Goal: Navigation & Orientation: Find specific page/section

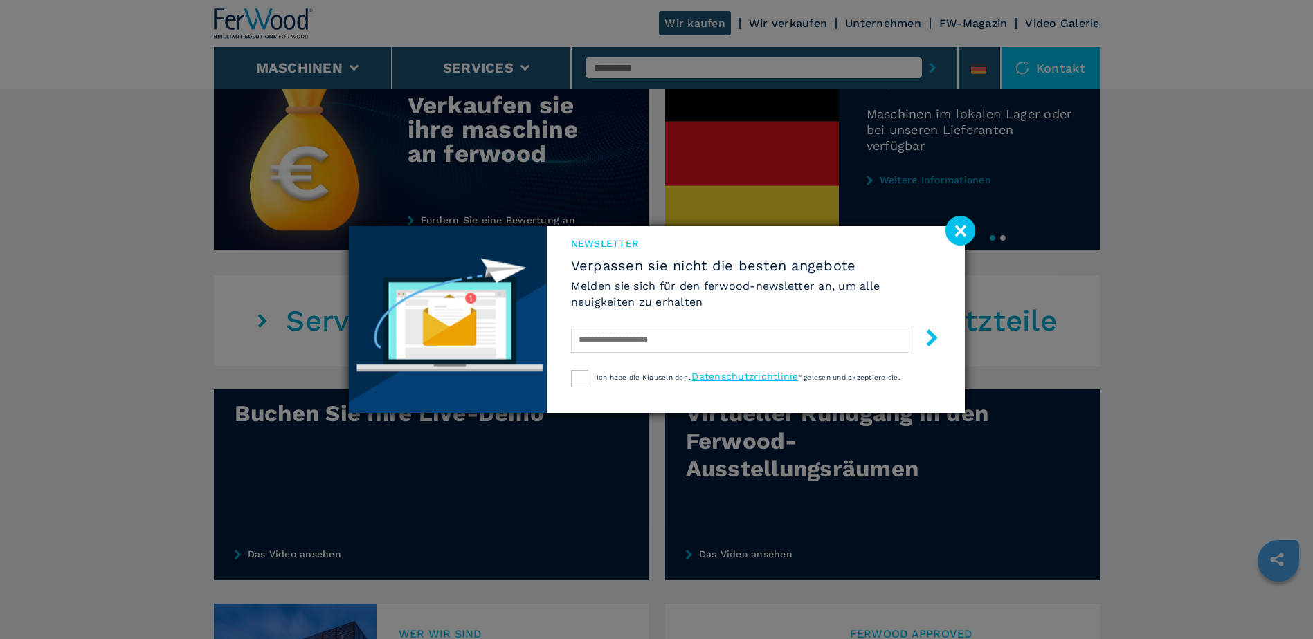
scroll to position [690, 0]
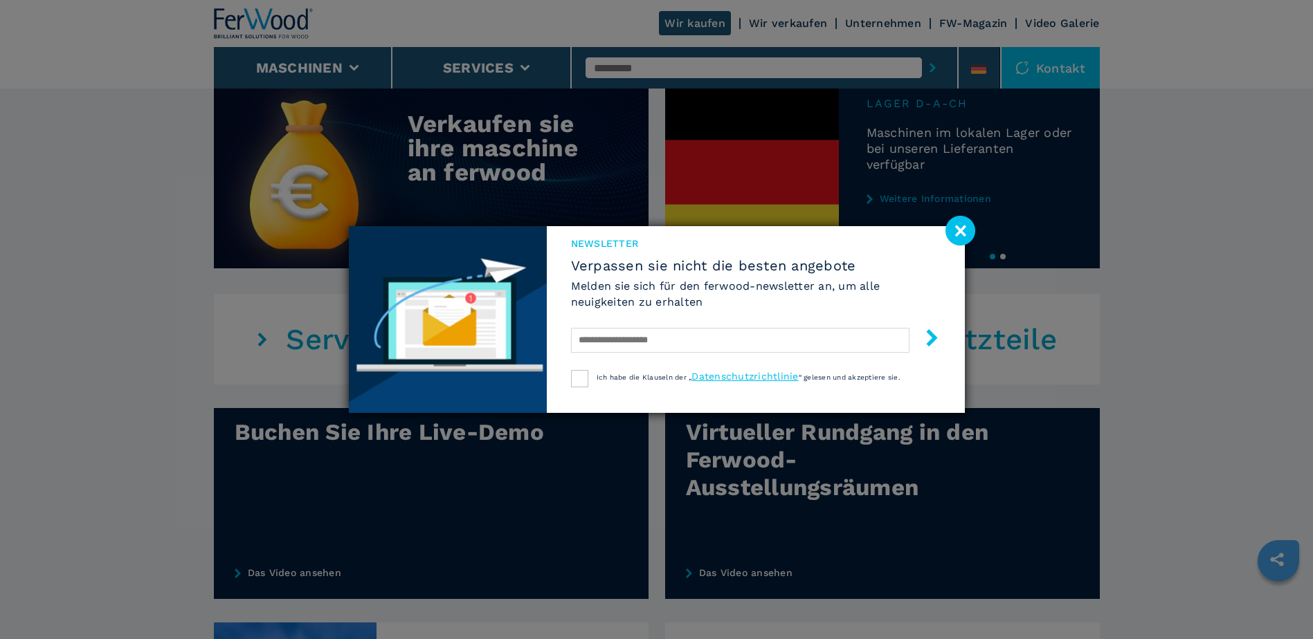
click at [961, 229] on image at bounding box center [960, 231] width 30 height 30
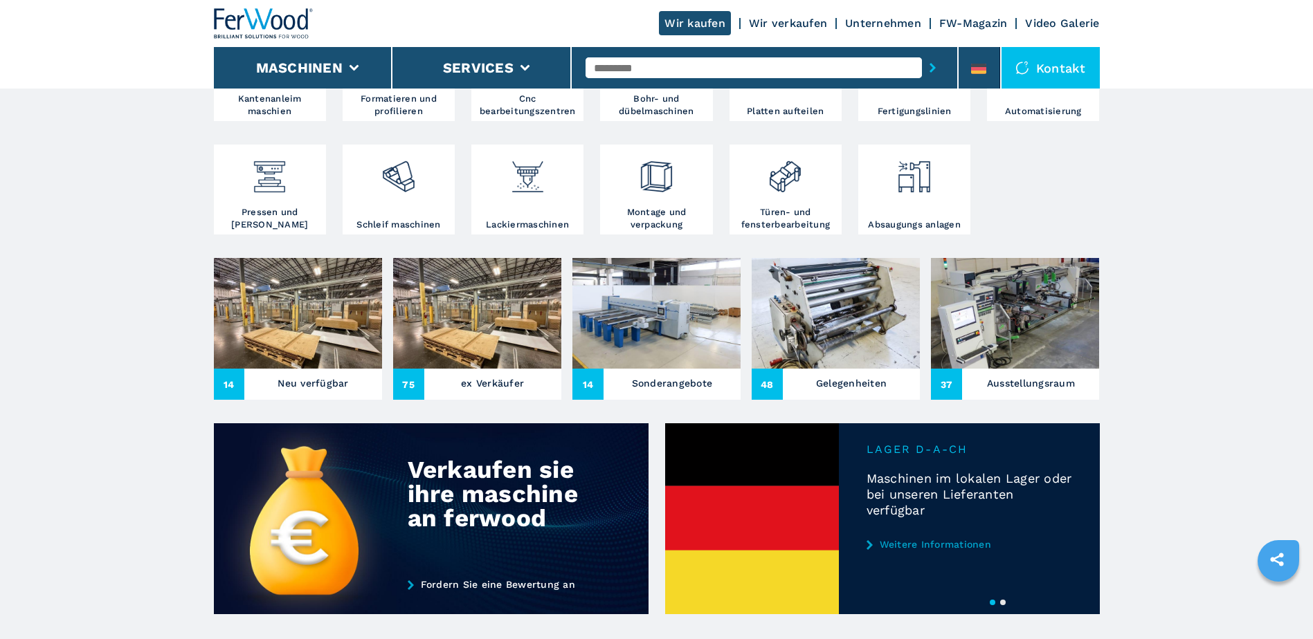
scroll to position [0, 0]
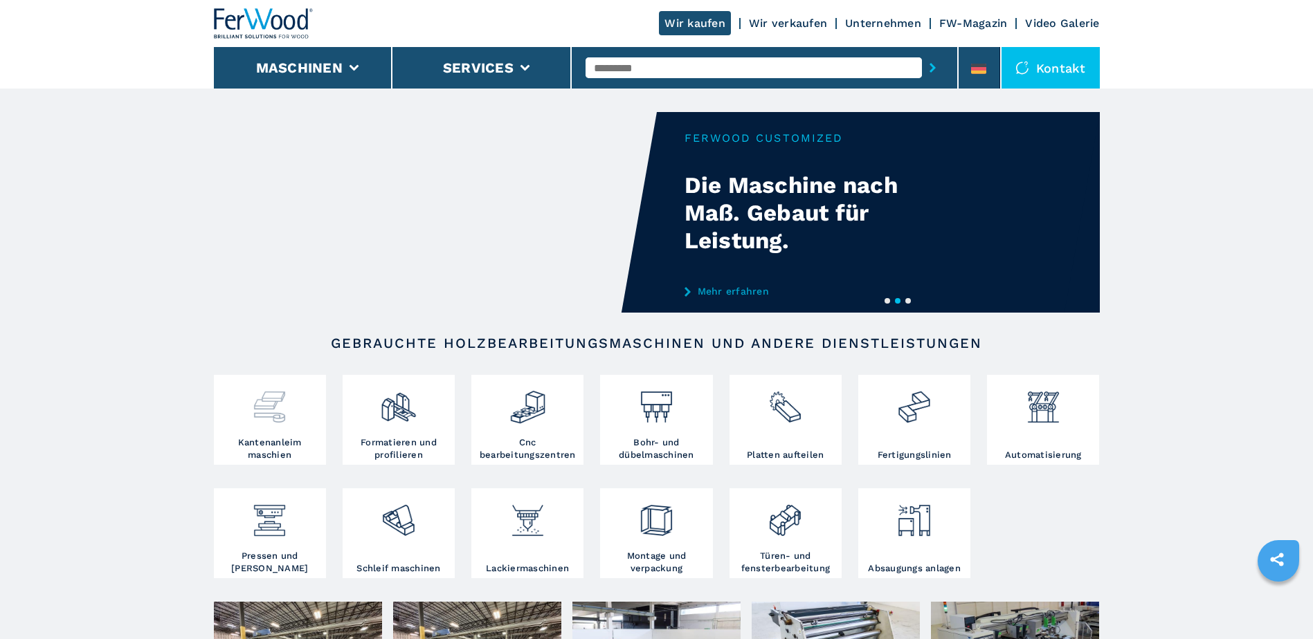
click at [257, 445] on h3 "Kantenanleim maschien" at bounding box center [269, 449] width 105 height 25
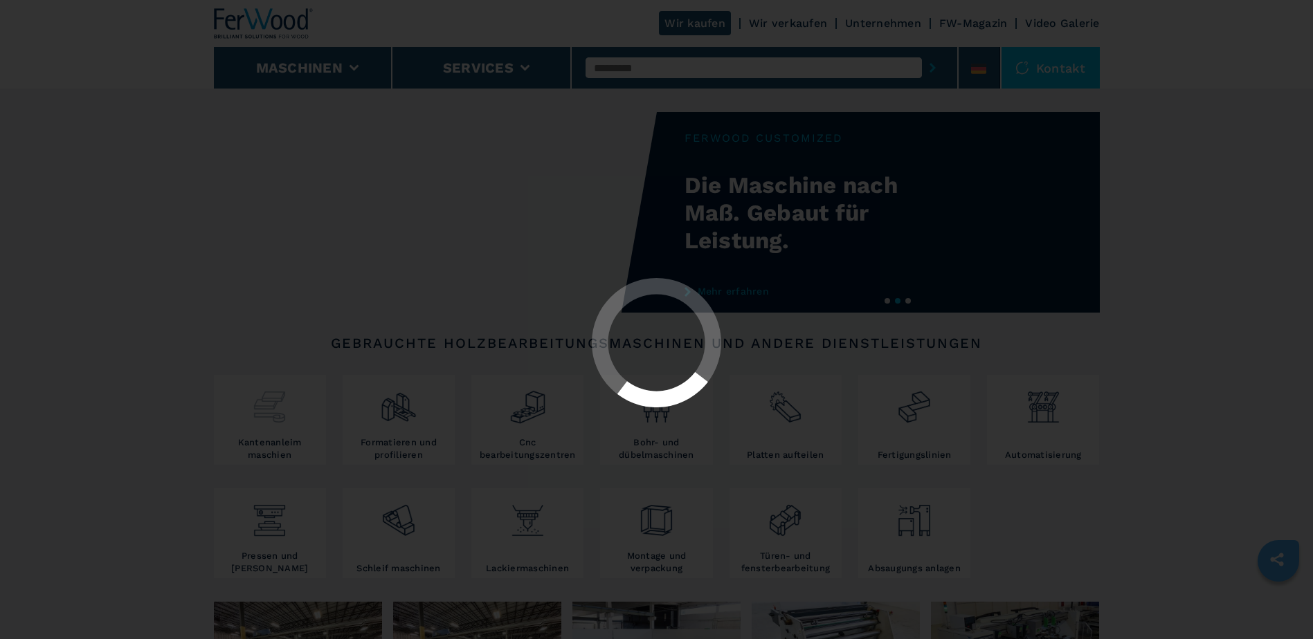
select select "**********"
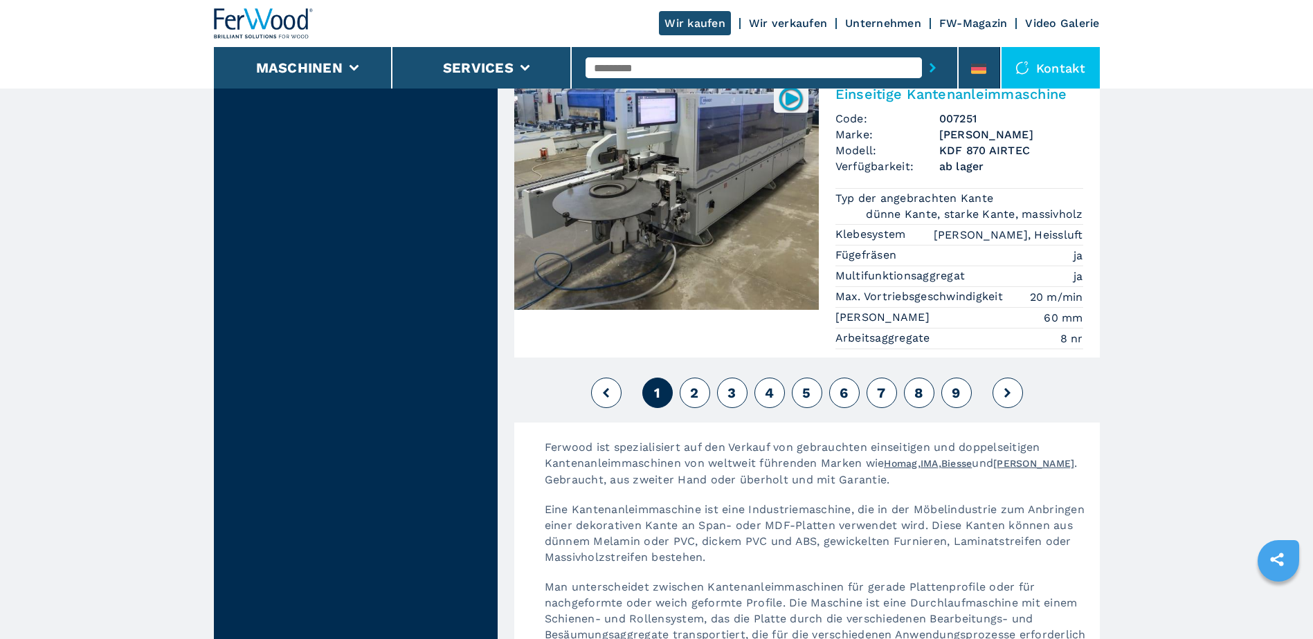
scroll to position [3530, 0]
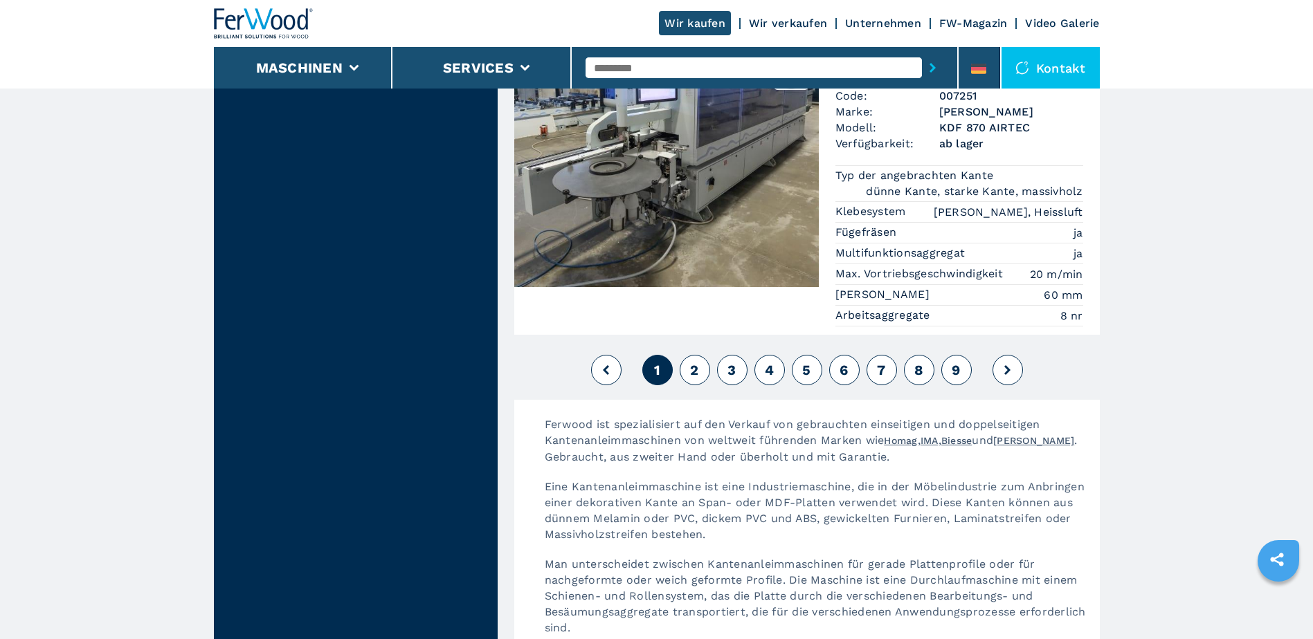
click at [693, 362] on span "2" at bounding box center [694, 370] width 8 height 17
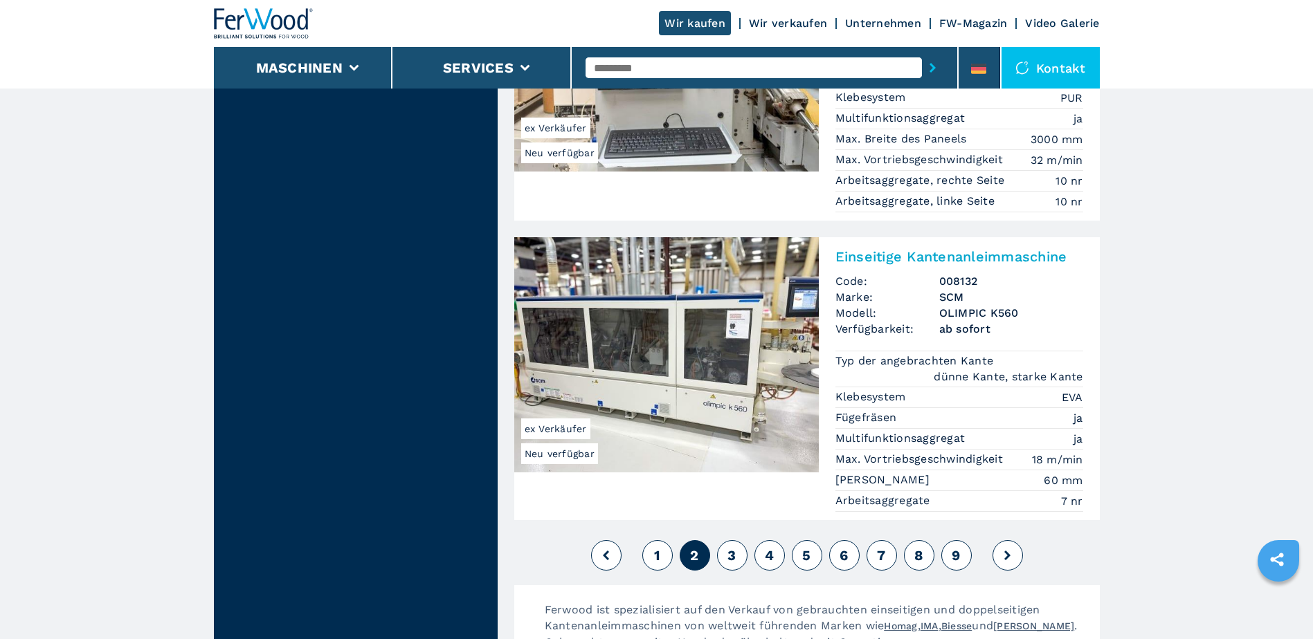
scroll to position [3391, 0]
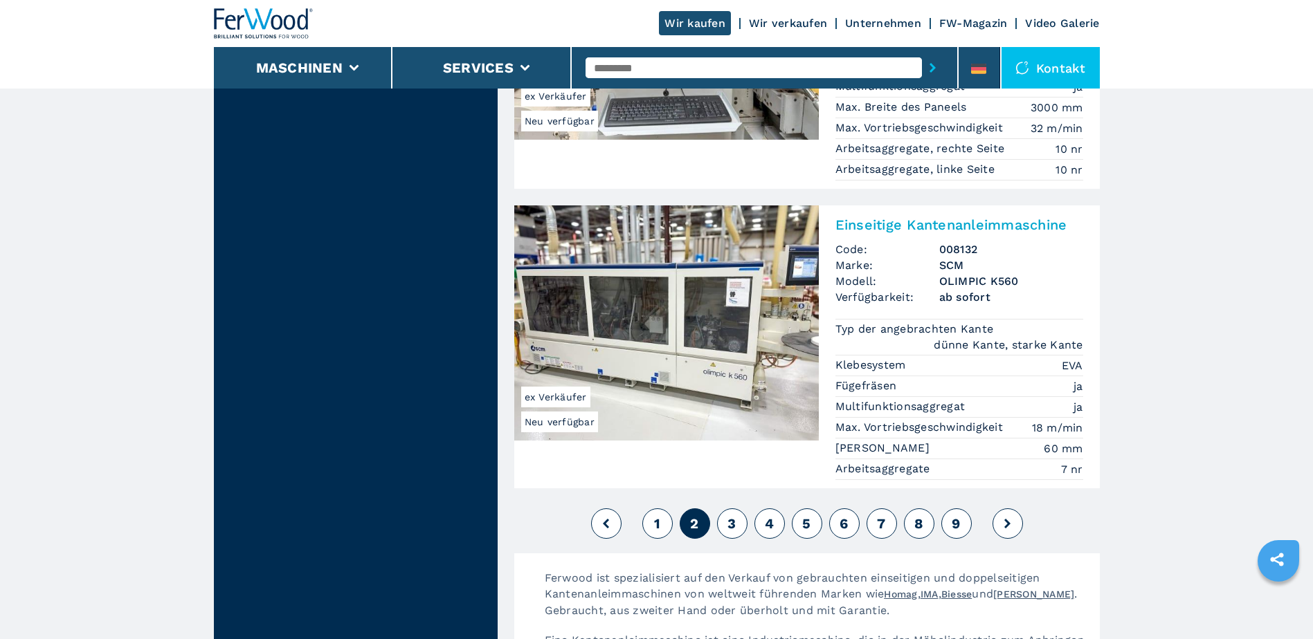
click at [732, 516] on span "3" at bounding box center [731, 524] width 8 height 17
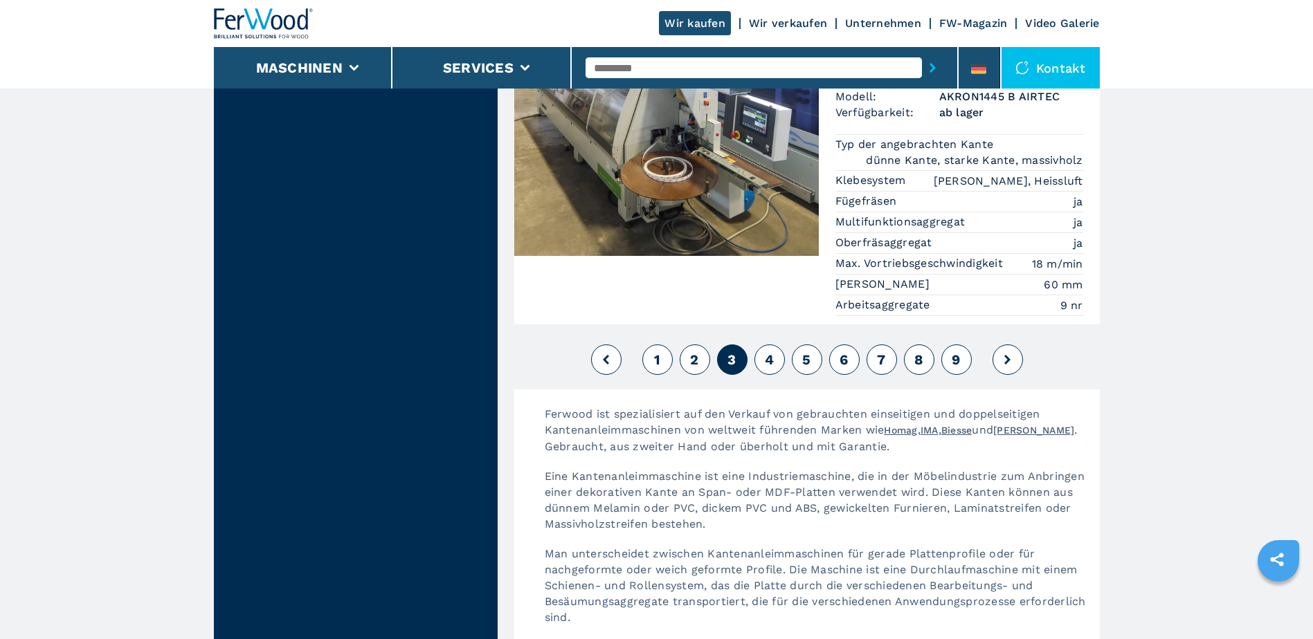
scroll to position [3599, 0]
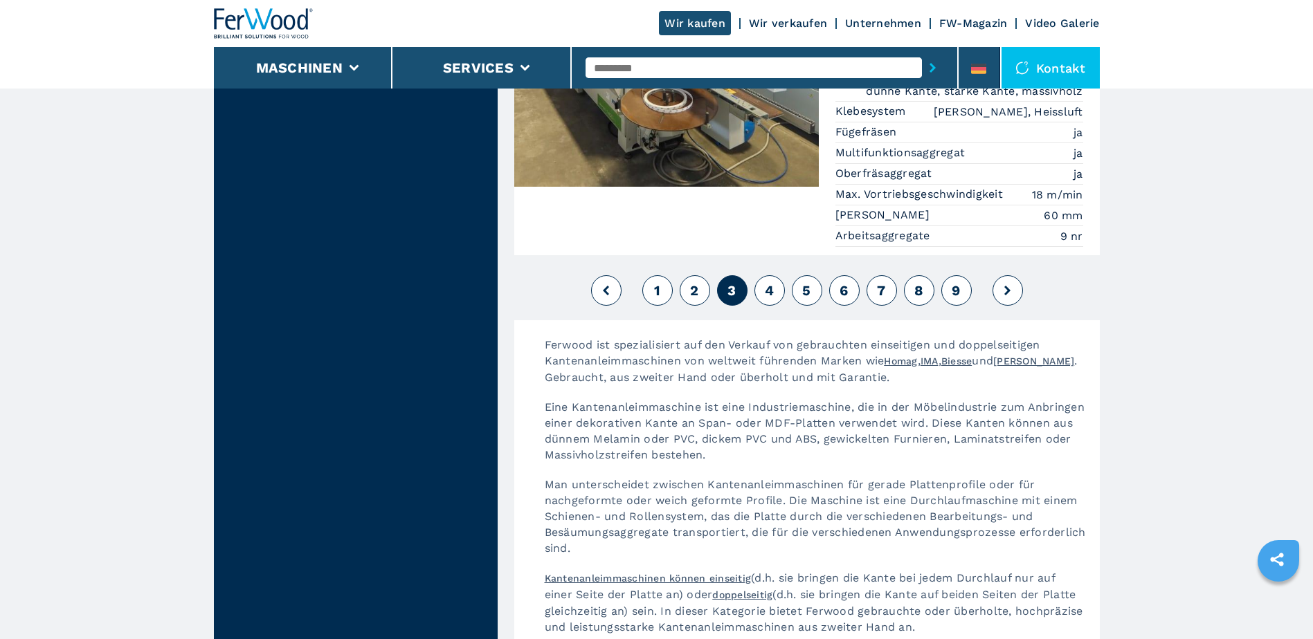
click at [765, 282] on span "4" at bounding box center [769, 290] width 9 height 17
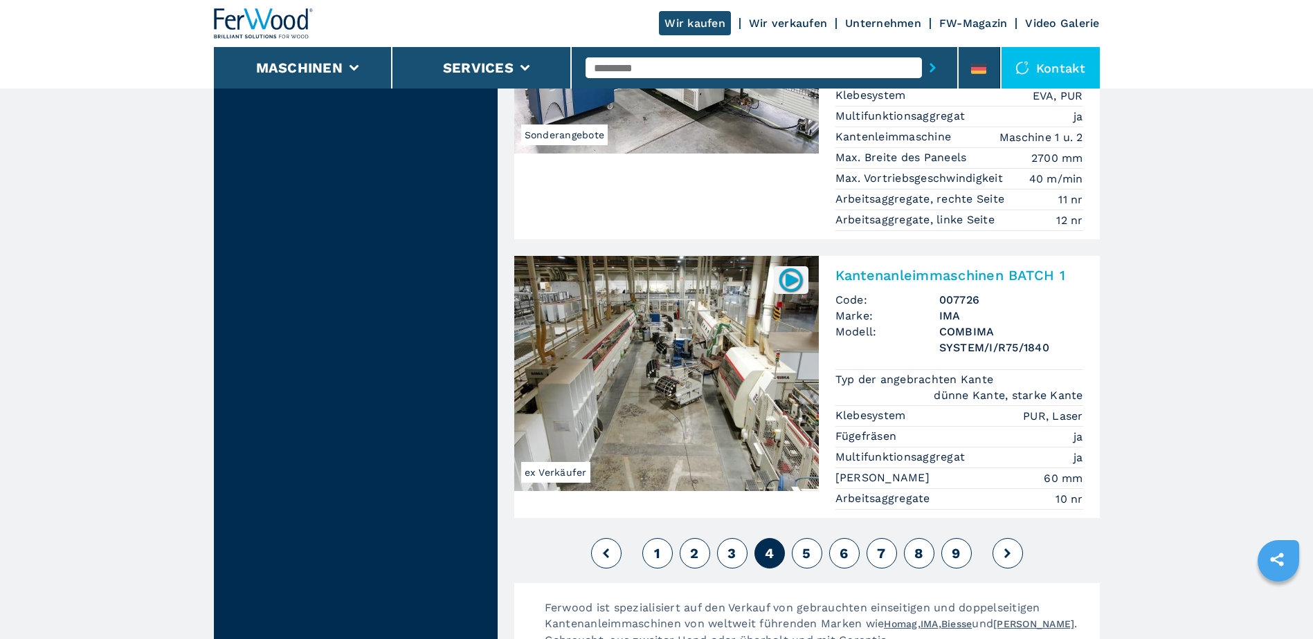
scroll to position [3460, 0]
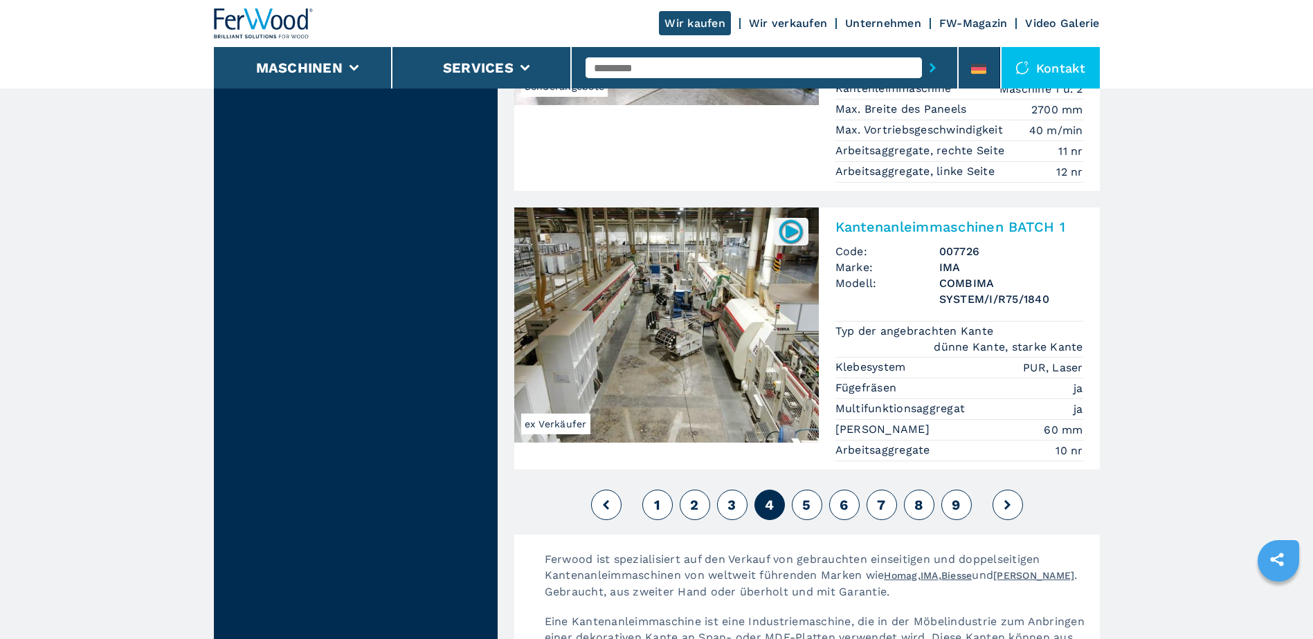
click at [803, 497] on span "5" at bounding box center [806, 505] width 8 height 17
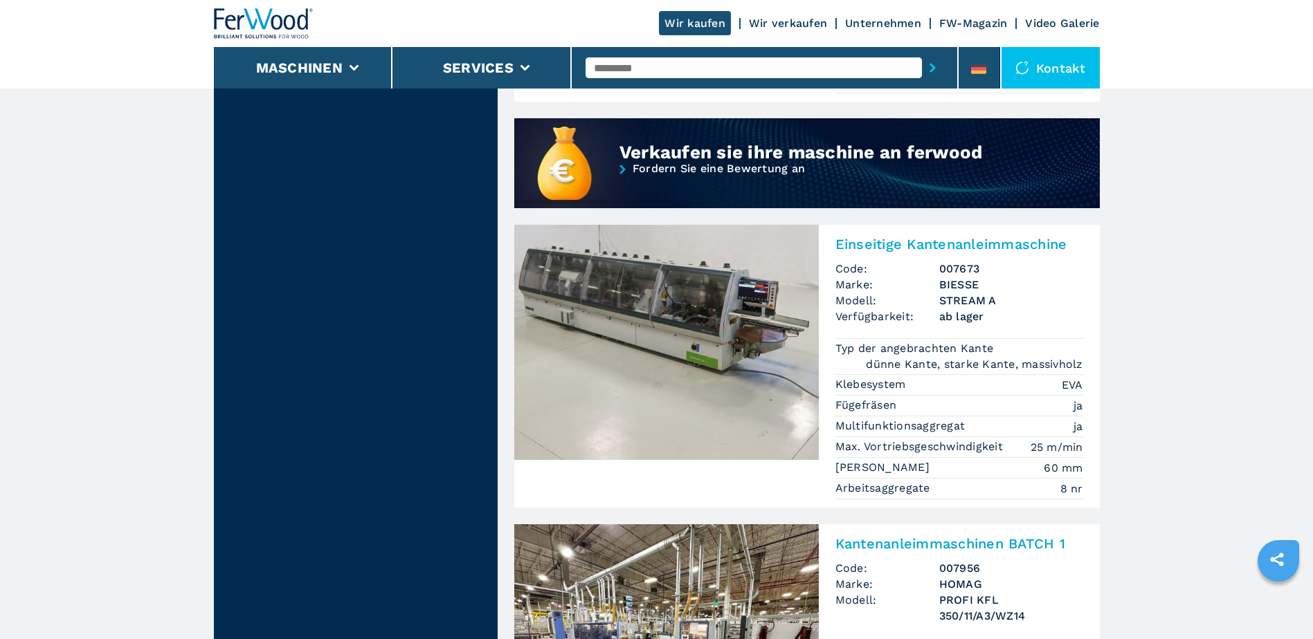
scroll to position [1246, 0]
